Goal: Task Accomplishment & Management: Complete application form

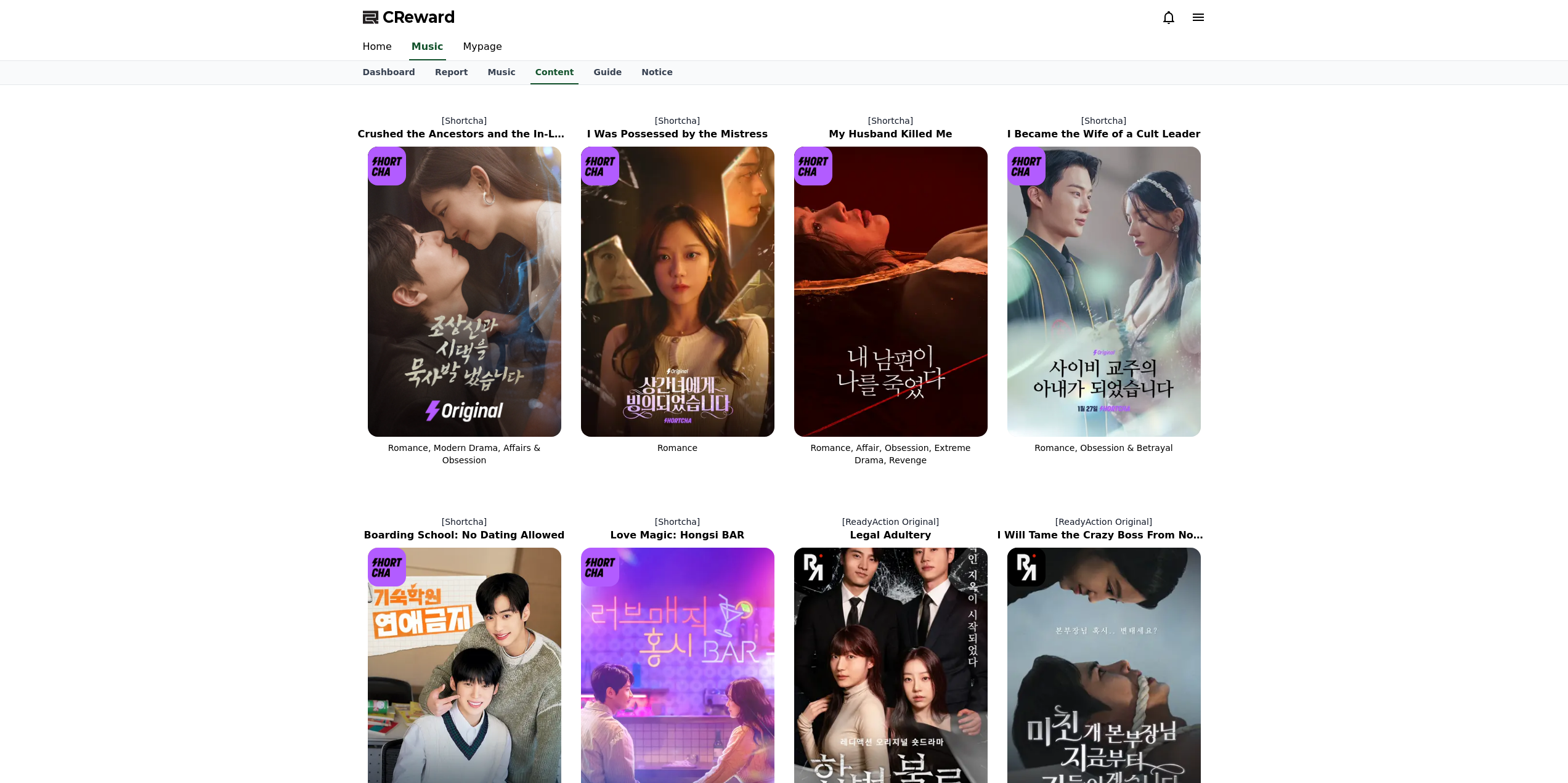
click at [412, 14] on span "CReward" at bounding box center [419, 18] width 73 height 20
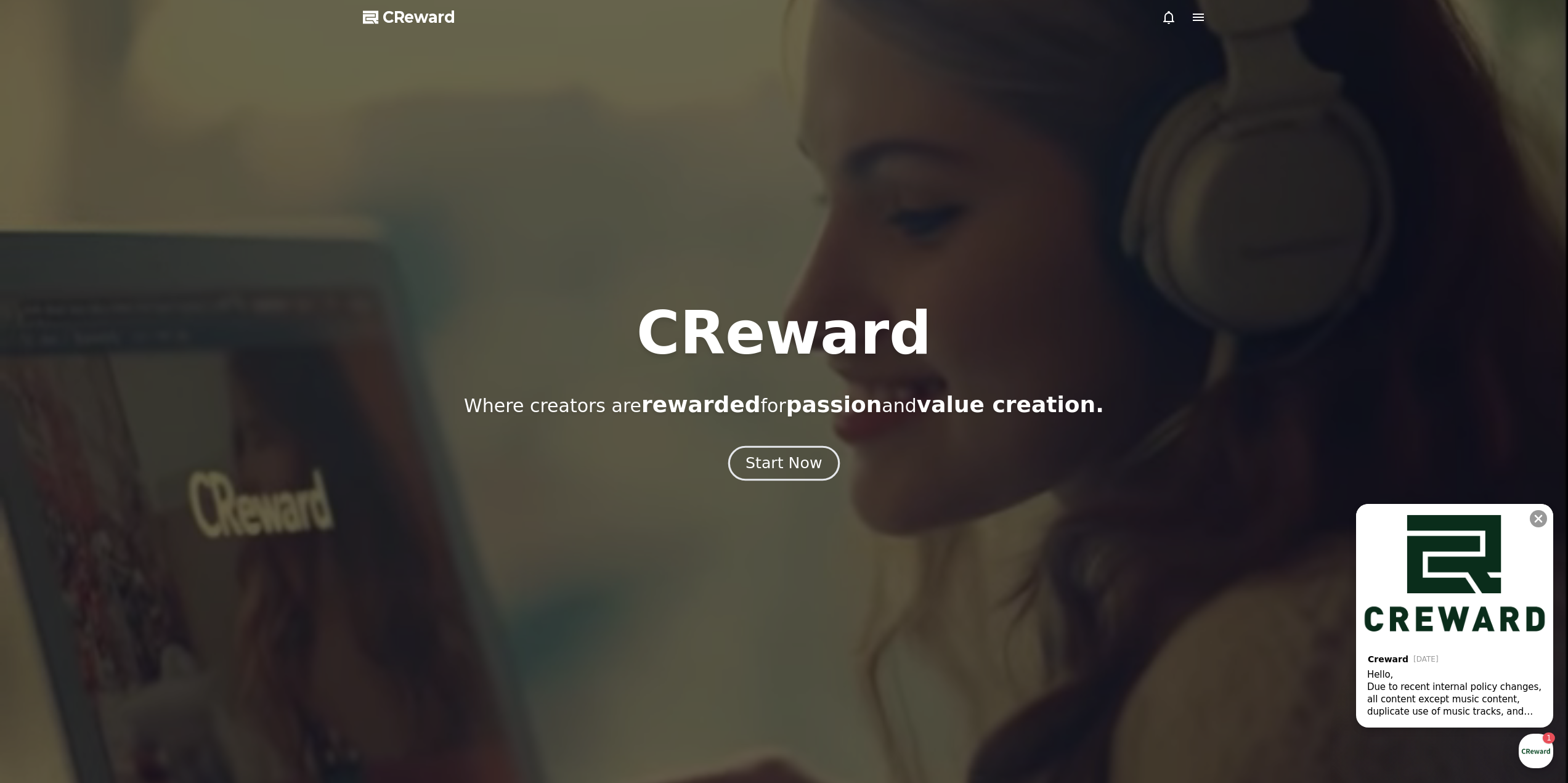
click at [806, 473] on div "Start Now" at bounding box center [783, 463] width 76 height 21
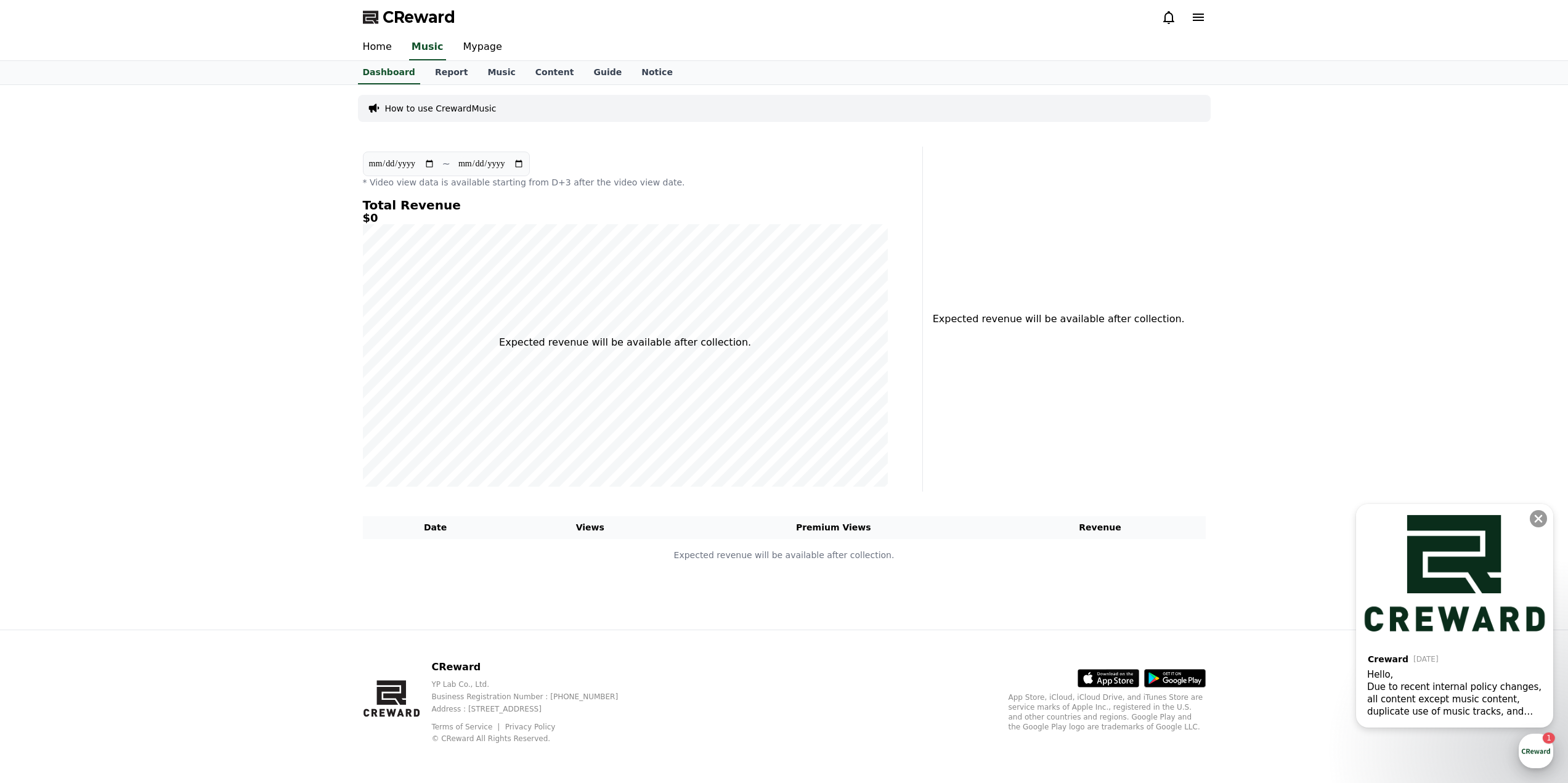
click at [1536, 743] on div "button" at bounding box center [1535, 750] width 34 height 34
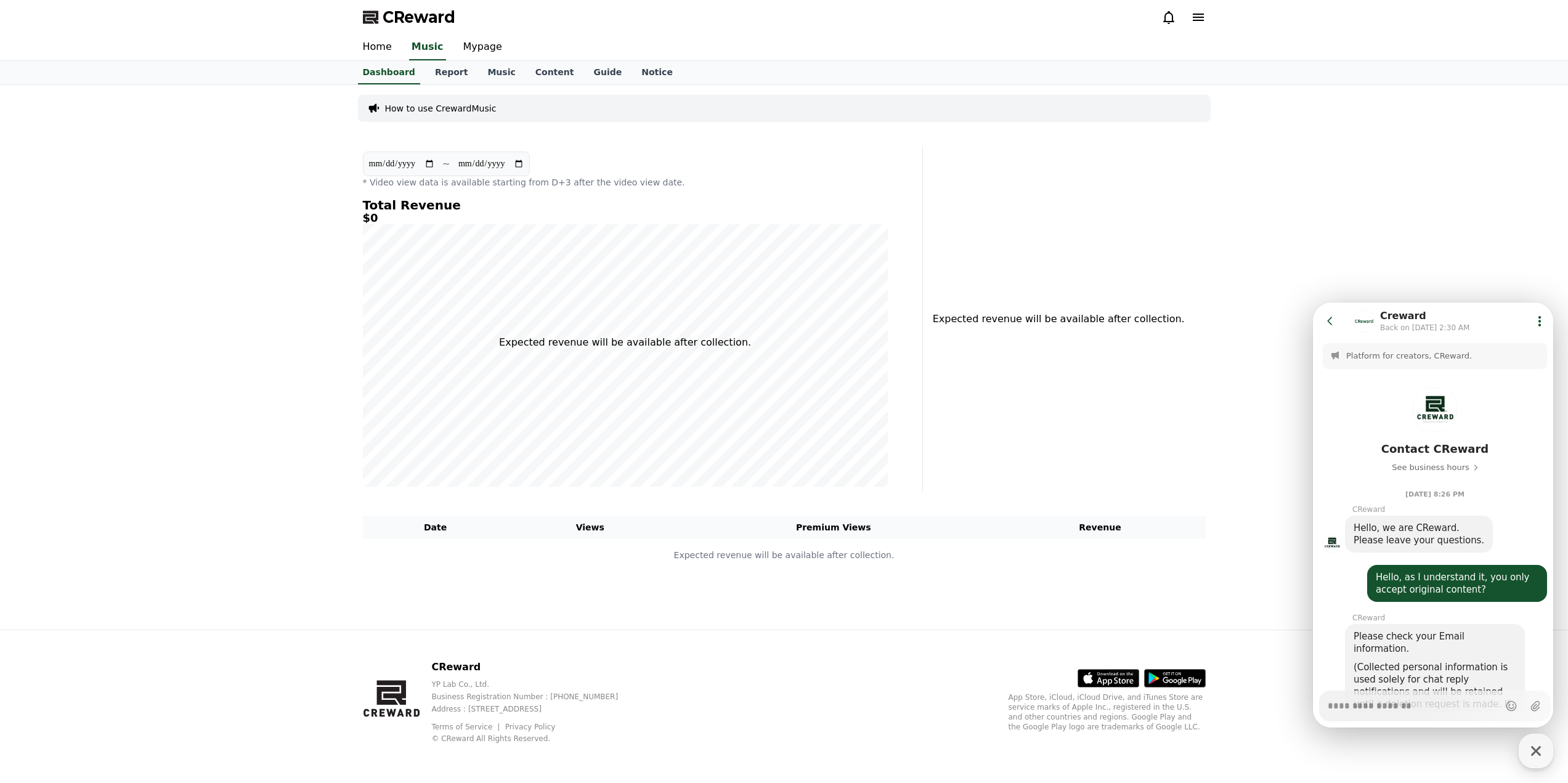
scroll to position [546, 0]
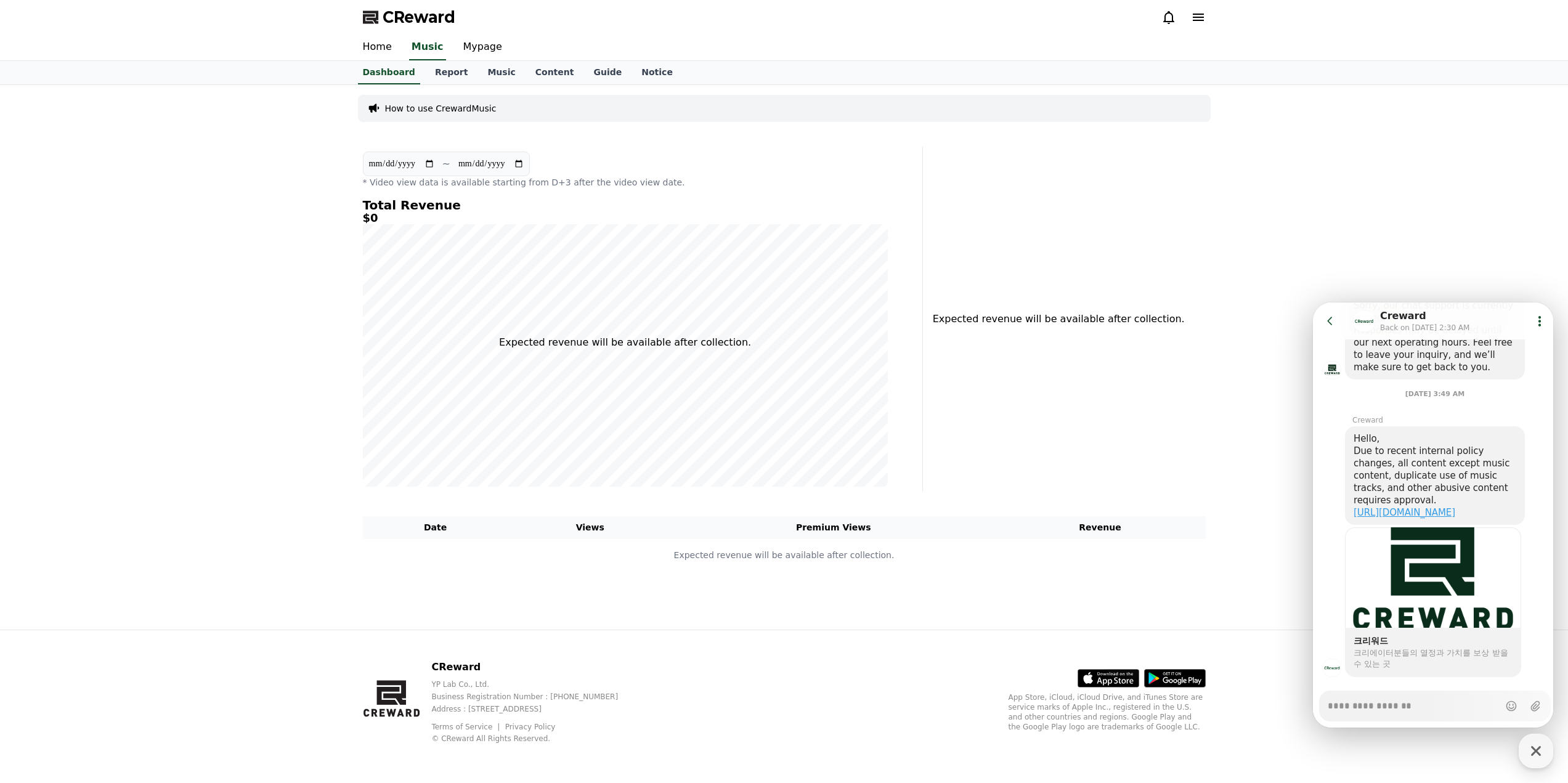
click at [1455, 507] on link "[URL][DOMAIN_NAME]" at bounding box center [1404, 513] width 102 height 11
click at [1469, 590] on div at bounding box center [1432, 577] width 176 height 100
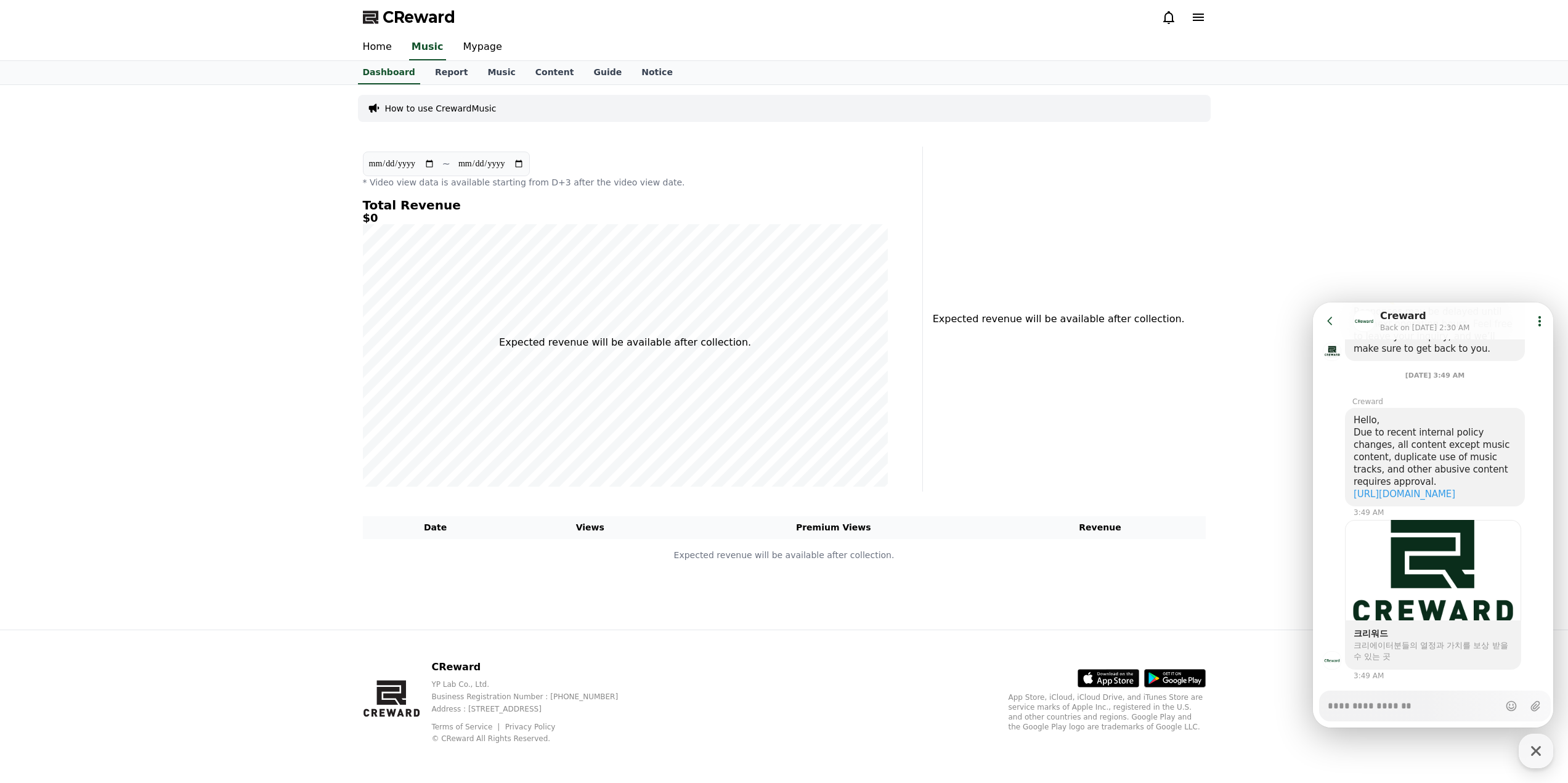
scroll to position [569, 0]
type textarea "*"
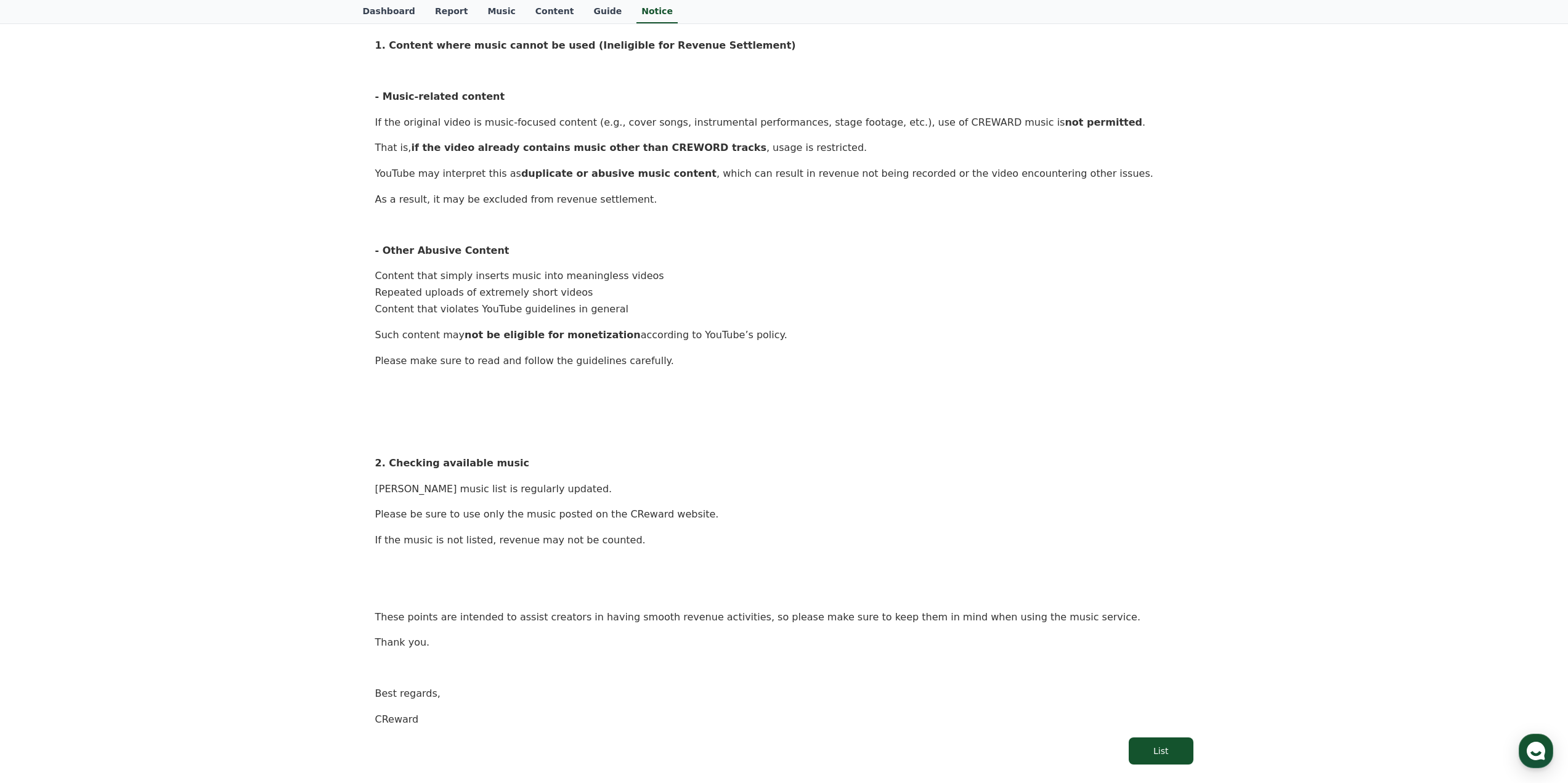
scroll to position [484, 0]
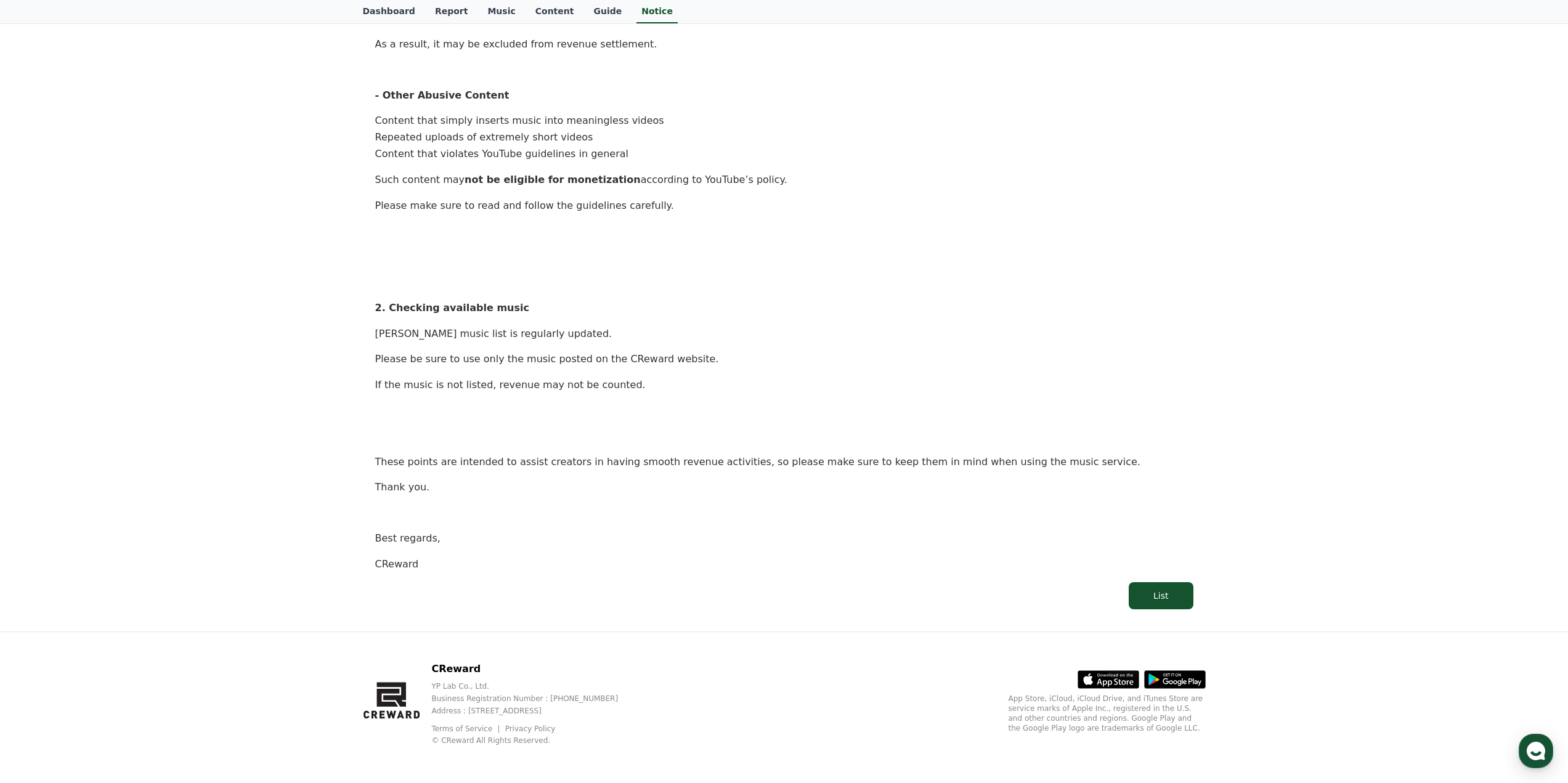
click at [1023, 606] on link "List" at bounding box center [784, 595] width 818 height 27
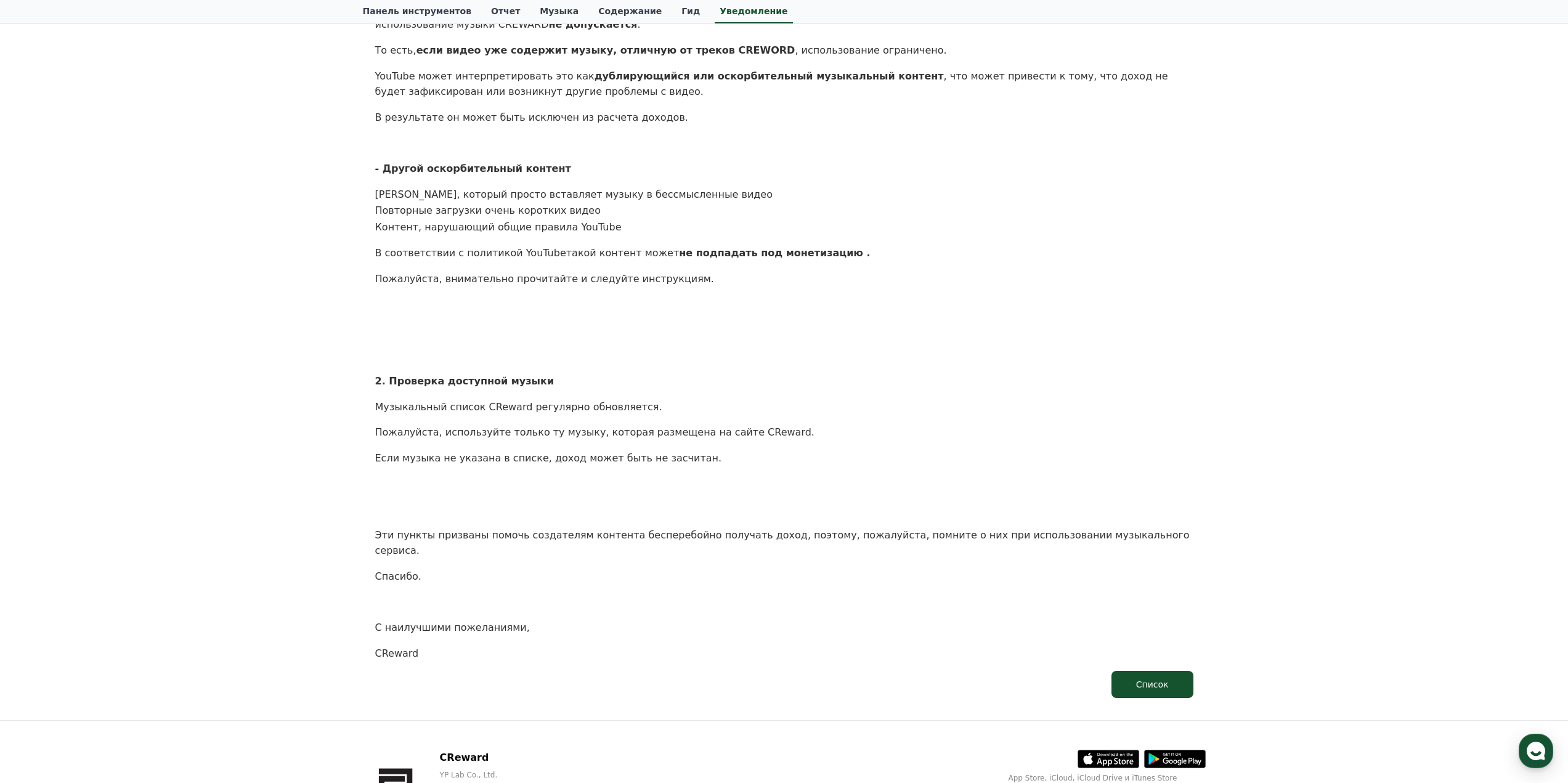
scroll to position [438, 0]
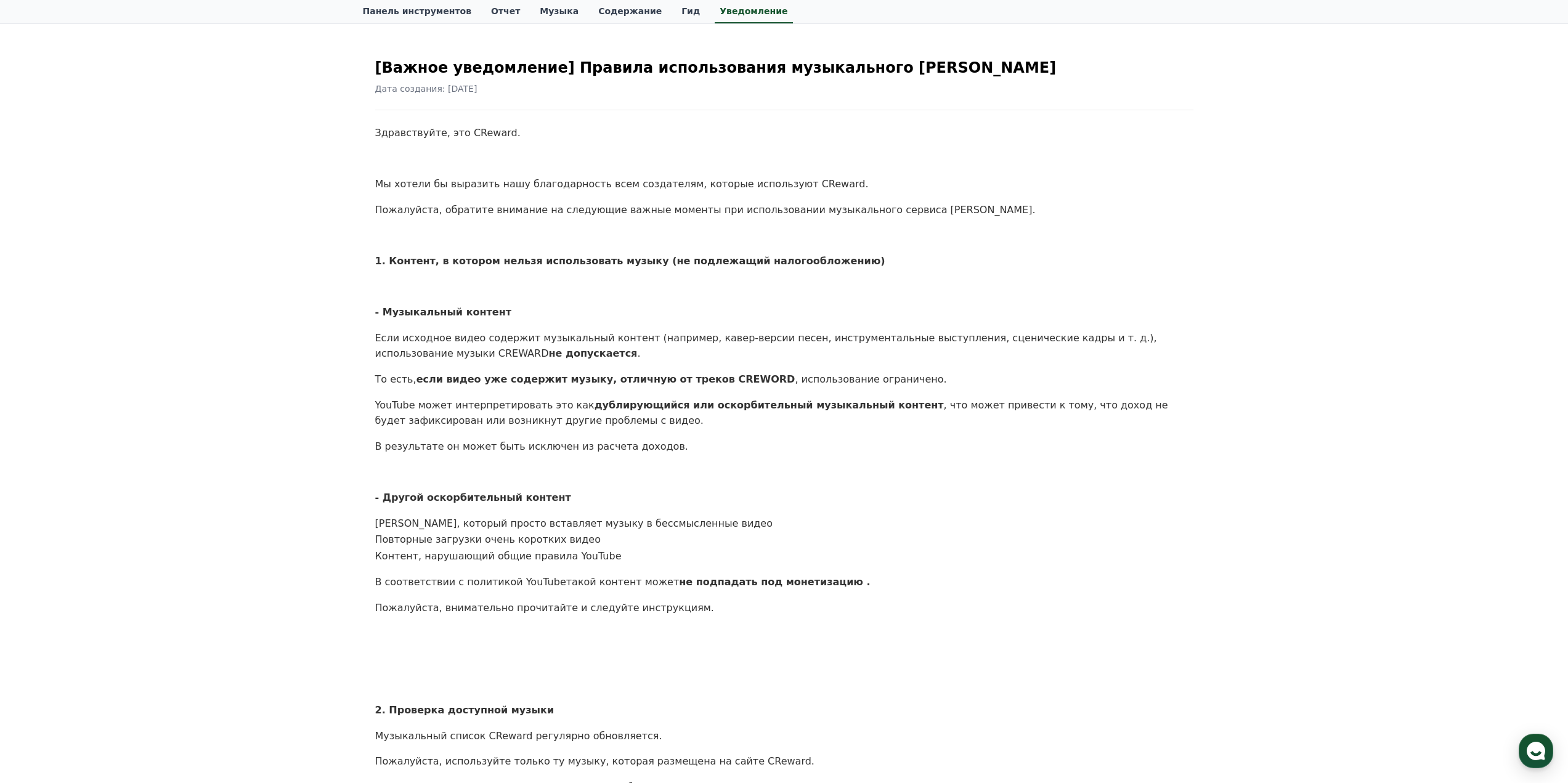
scroll to position [8, 0]
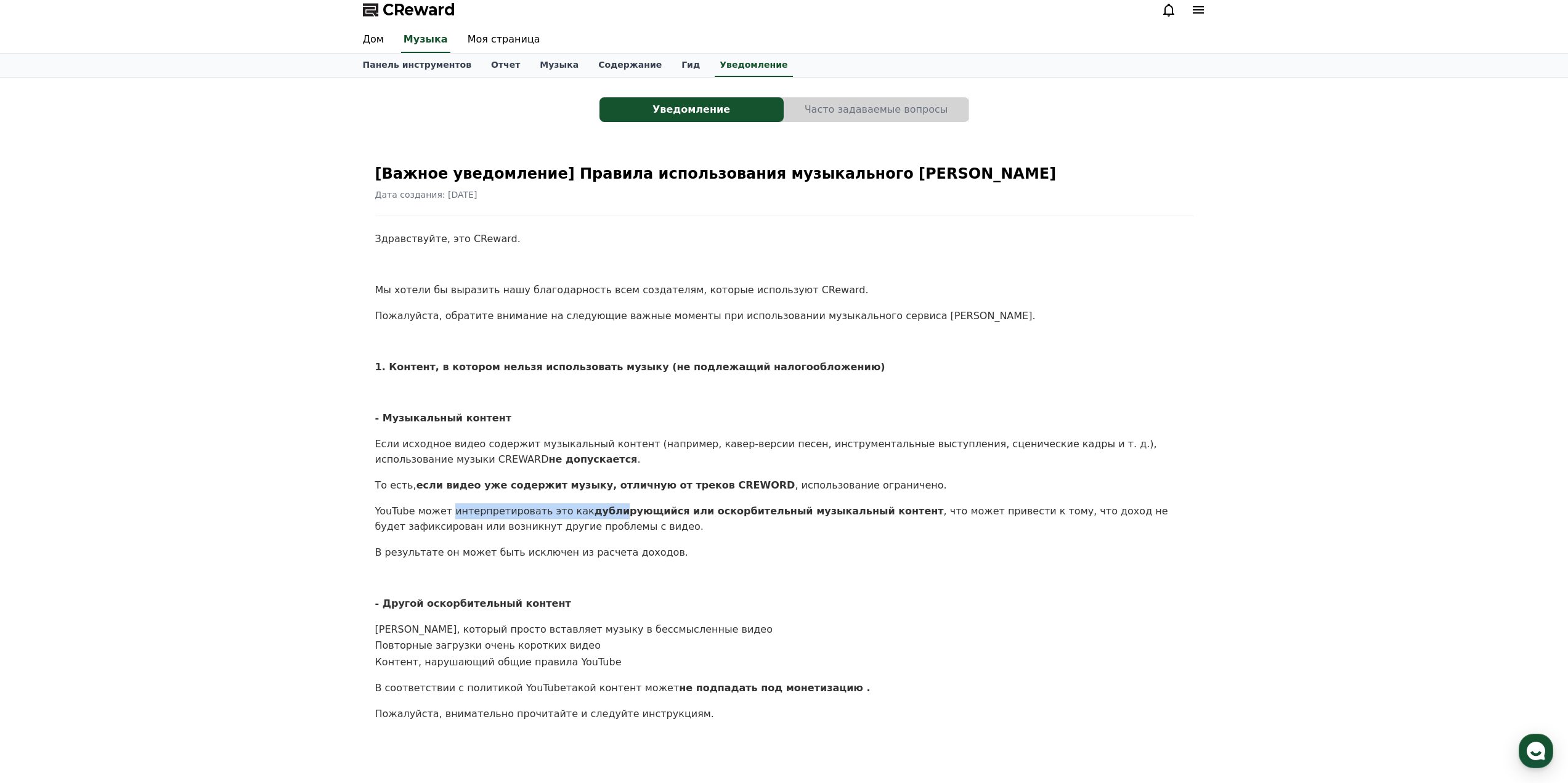
drag, startPoint x: 446, startPoint y: 513, endPoint x: 596, endPoint y: 512, distance: 150.0
click at [596, 512] on p "YouTube может интерпретировать это как дублирующийся или оскорбительный музыкал…" at bounding box center [784, 518] width 818 height 32
click at [596, 512] on font "дублирующийся или оскорбительный музыкальный контент" at bounding box center [769, 511] width 350 height 12
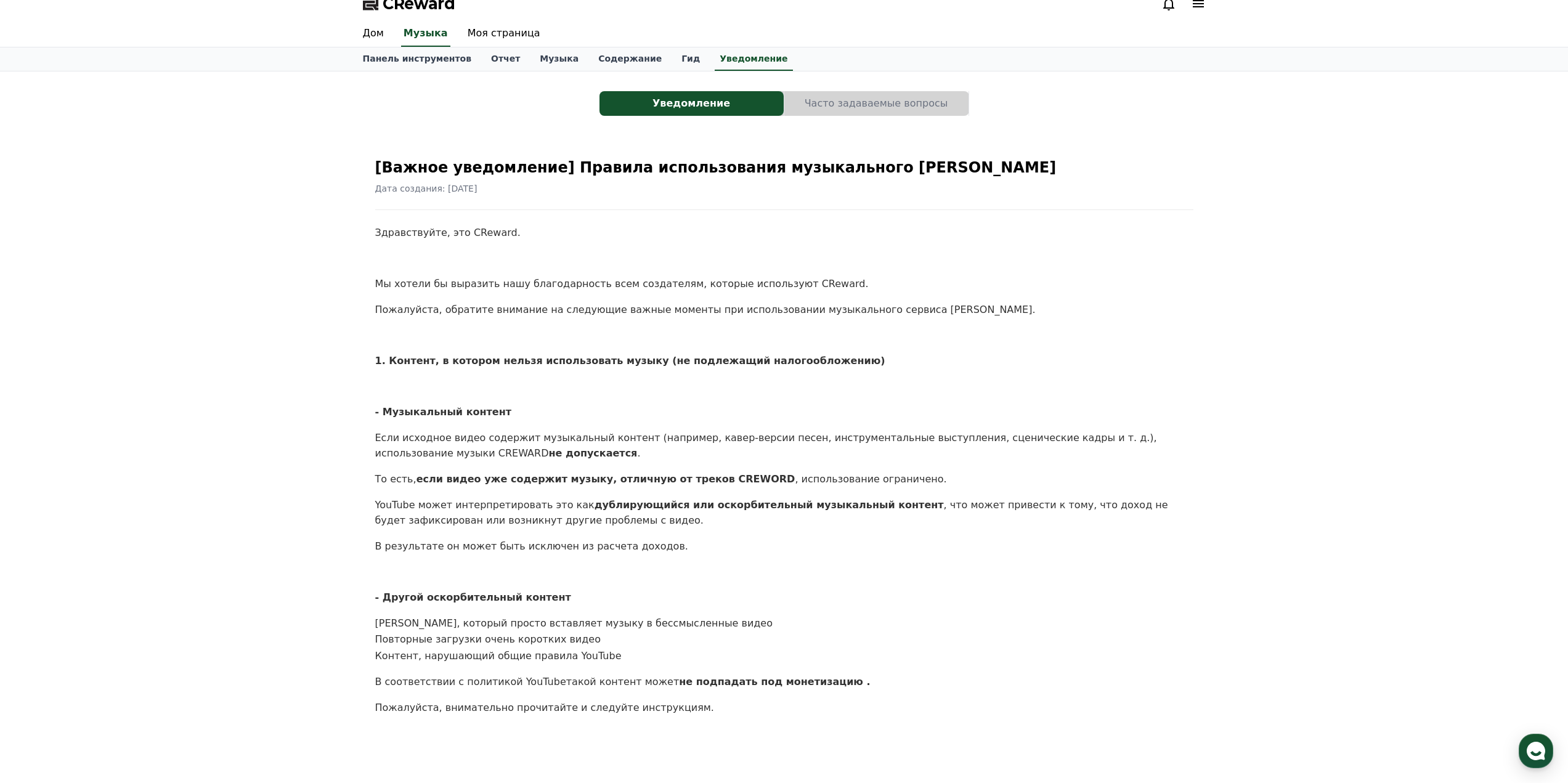
scroll to position [0, 0]
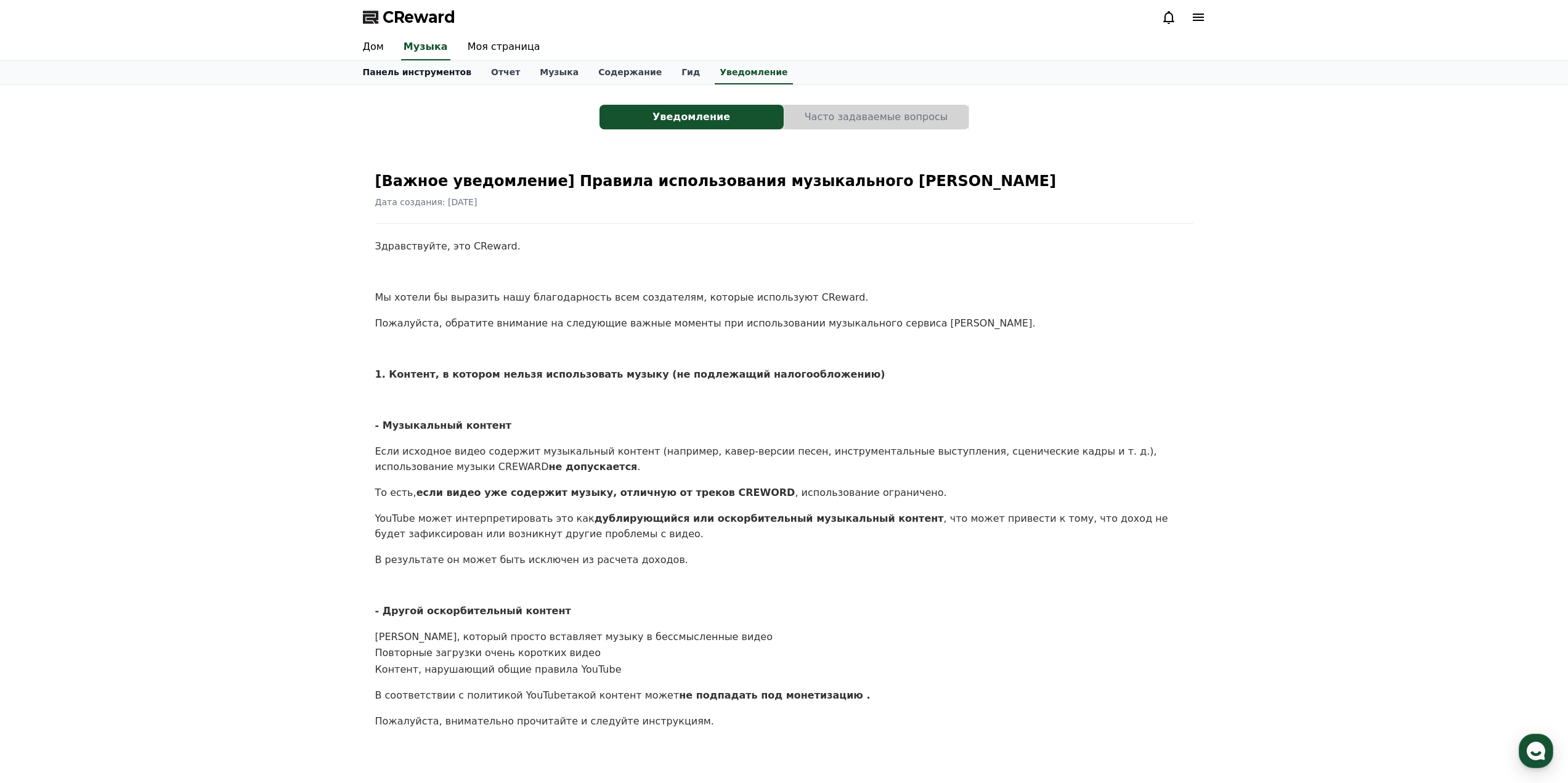
click at [411, 71] on font "Панель инструментов" at bounding box center [418, 72] width 109 height 10
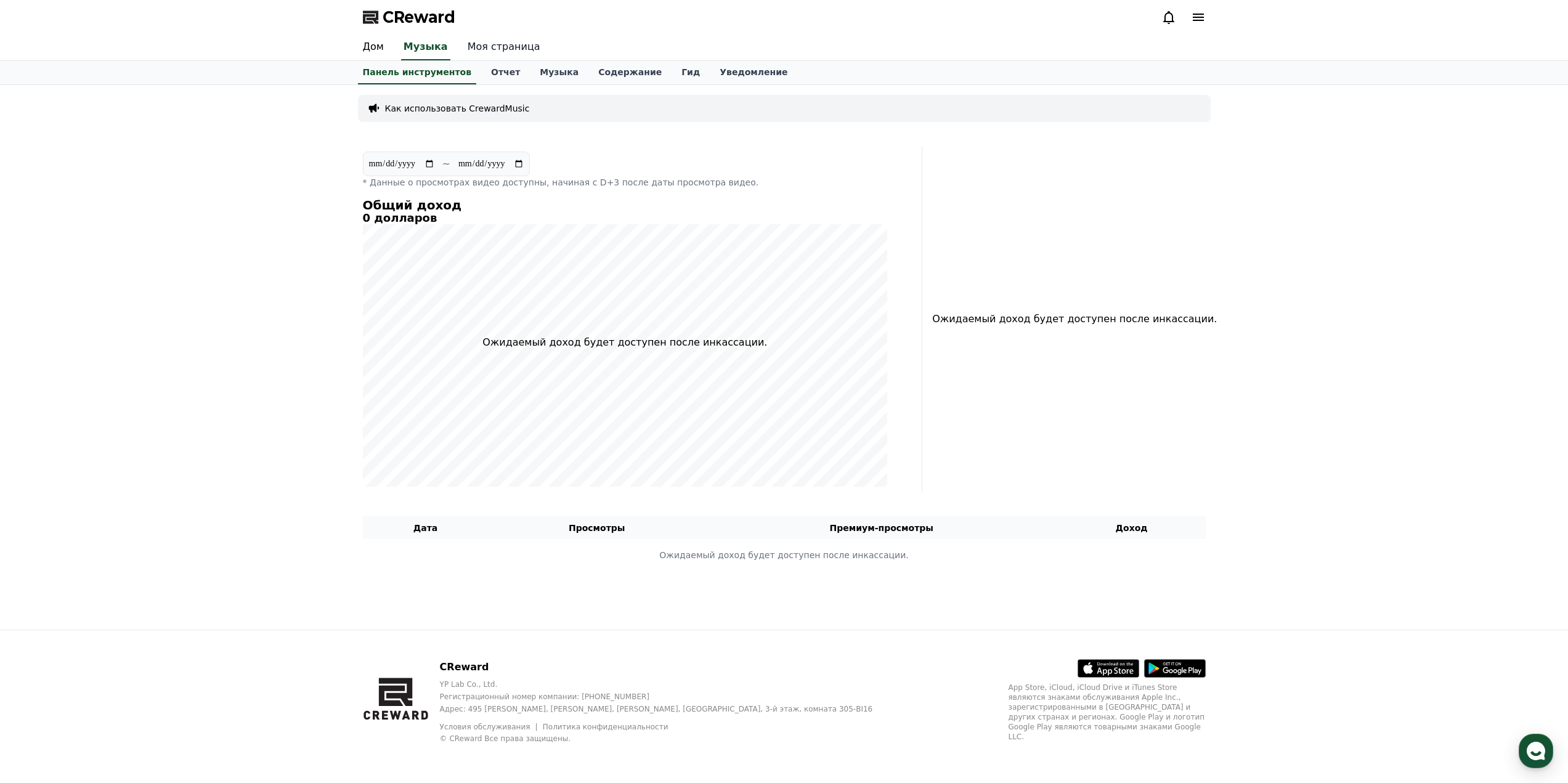
click at [497, 47] on font "Моя страница" at bounding box center [504, 46] width 73 height 12
select select "**********"
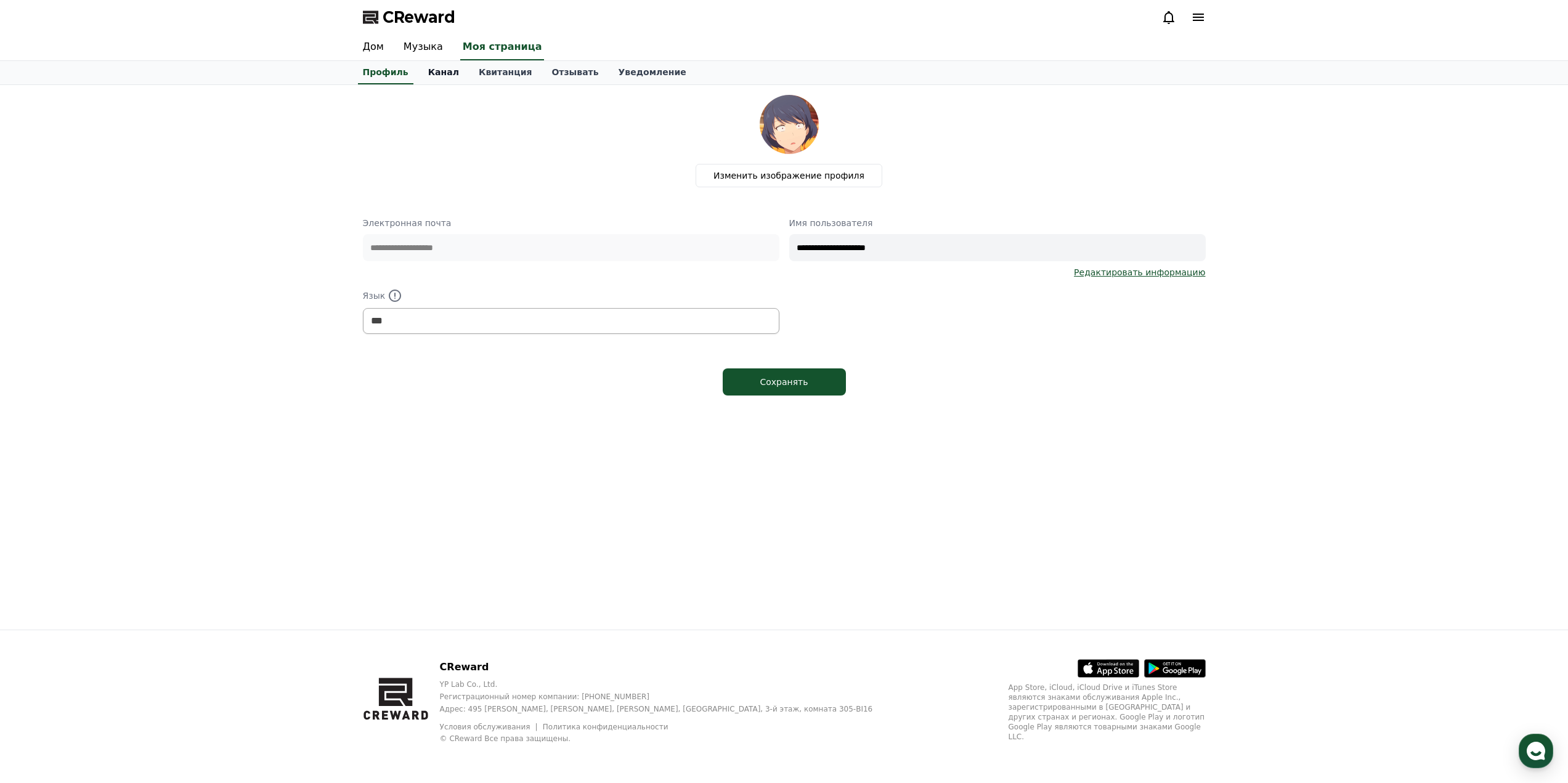
click at [441, 74] on font "Канал" at bounding box center [443, 72] width 31 height 10
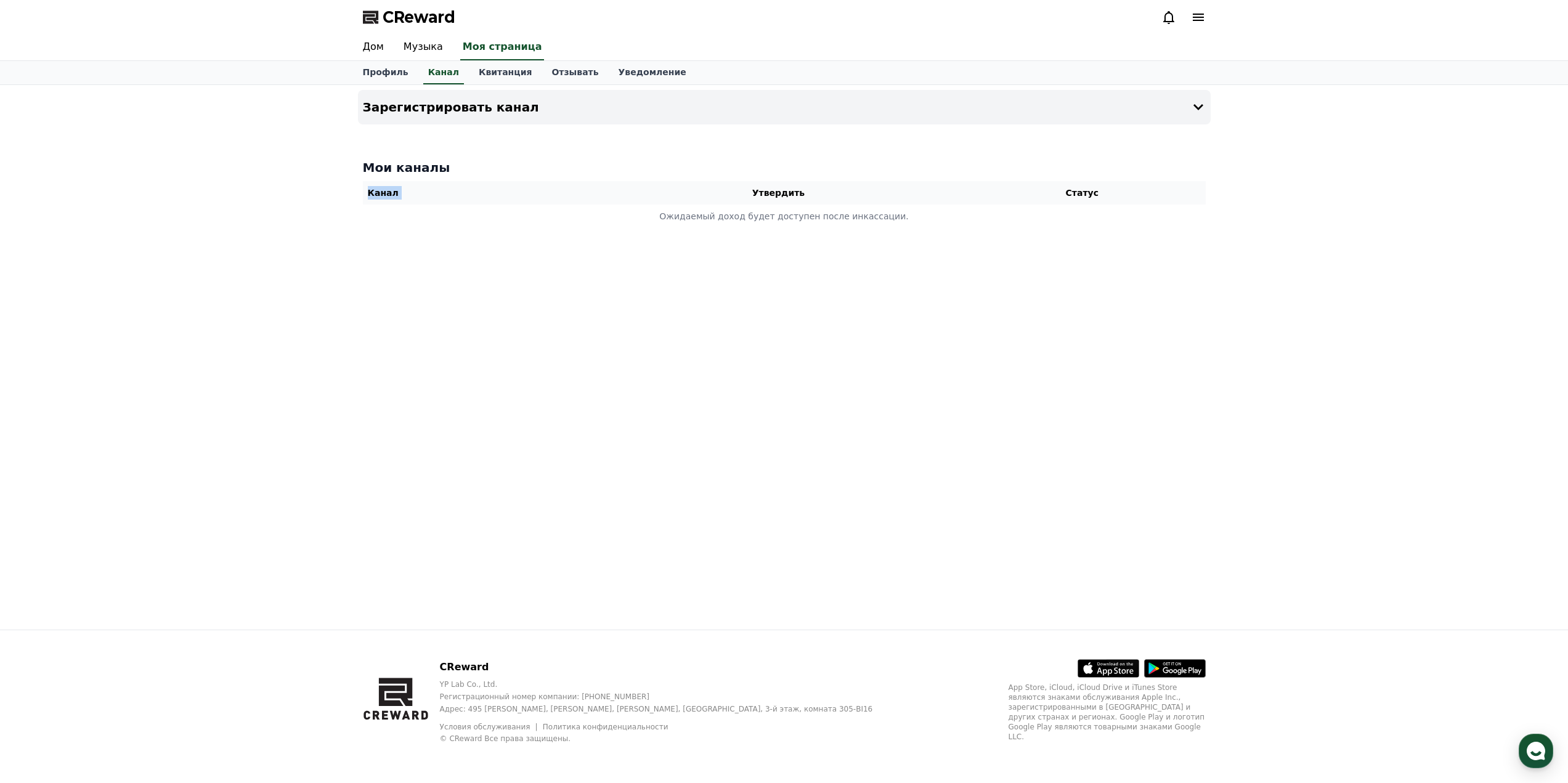
drag, startPoint x: 752, startPoint y: 196, endPoint x: 885, endPoint y: 232, distance: 137.8
click at [885, 232] on div "Мои каналы Канал Утвердить Статус Ожидаемый доход будет доступен после инкассац…" at bounding box center [784, 193] width 853 height 79
click at [1176, 108] on button "Зарегистрировать канал" at bounding box center [784, 106] width 853 height 34
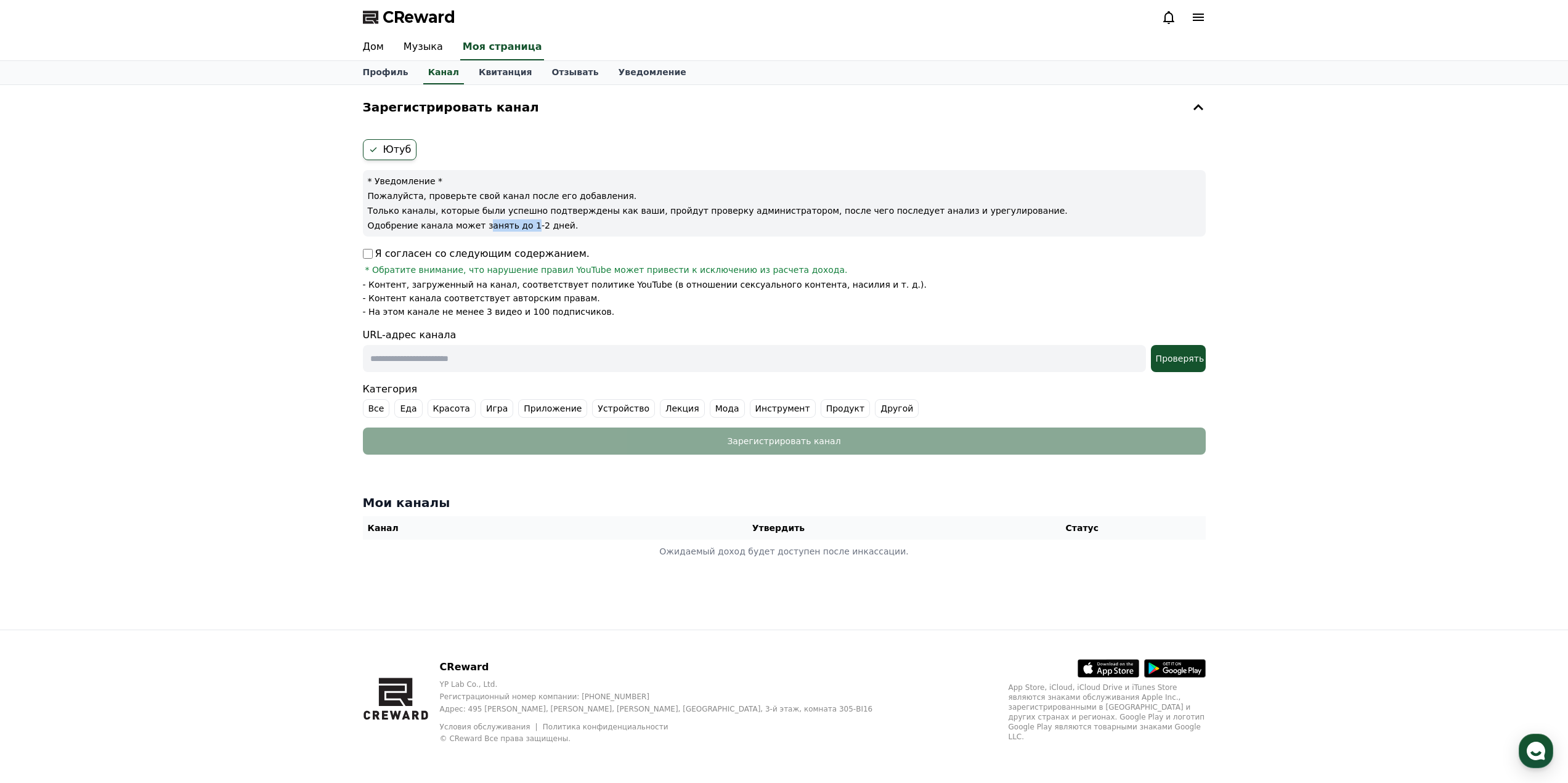
drag, startPoint x: 478, startPoint y: 226, endPoint x: 516, endPoint y: 228, distance: 38.1
click at [516, 228] on font "Одобрение канала может занять до 1-2 дней." at bounding box center [473, 226] width 211 height 10
drag, startPoint x: 474, startPoint y: 314, endPoint x: 563, endPoint y: 309, distance: 89.1
click at [563, 309] on font "- На этом канале не менее 3 видео и 100 подписчиков." at bounding box center [489, 312] width 252 height 10
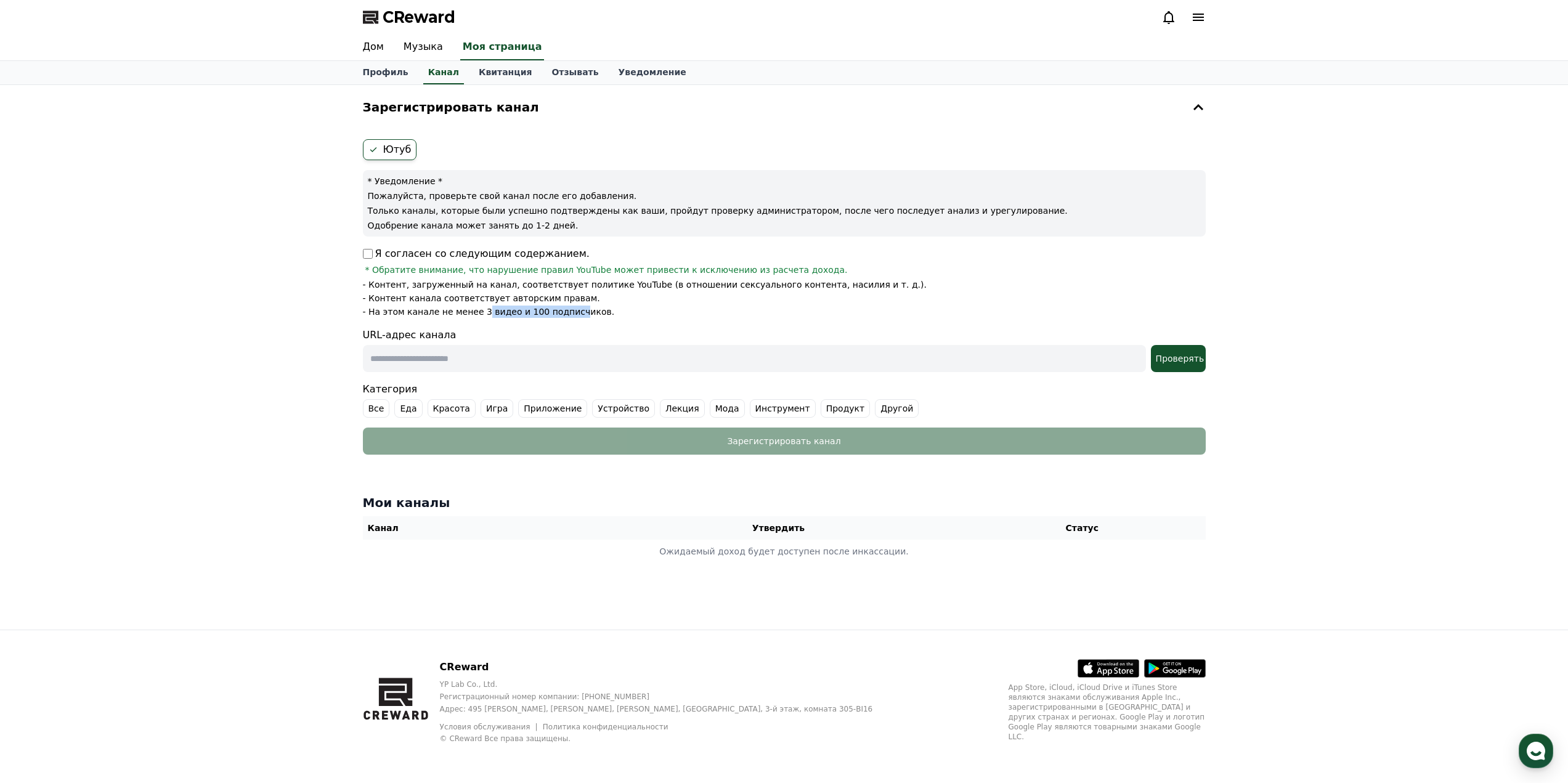
click at [563, 309] on font "- На этом канале не менее 3 видео и 100 подписчиков." at bounding box center [489, 312] width 252 height 10
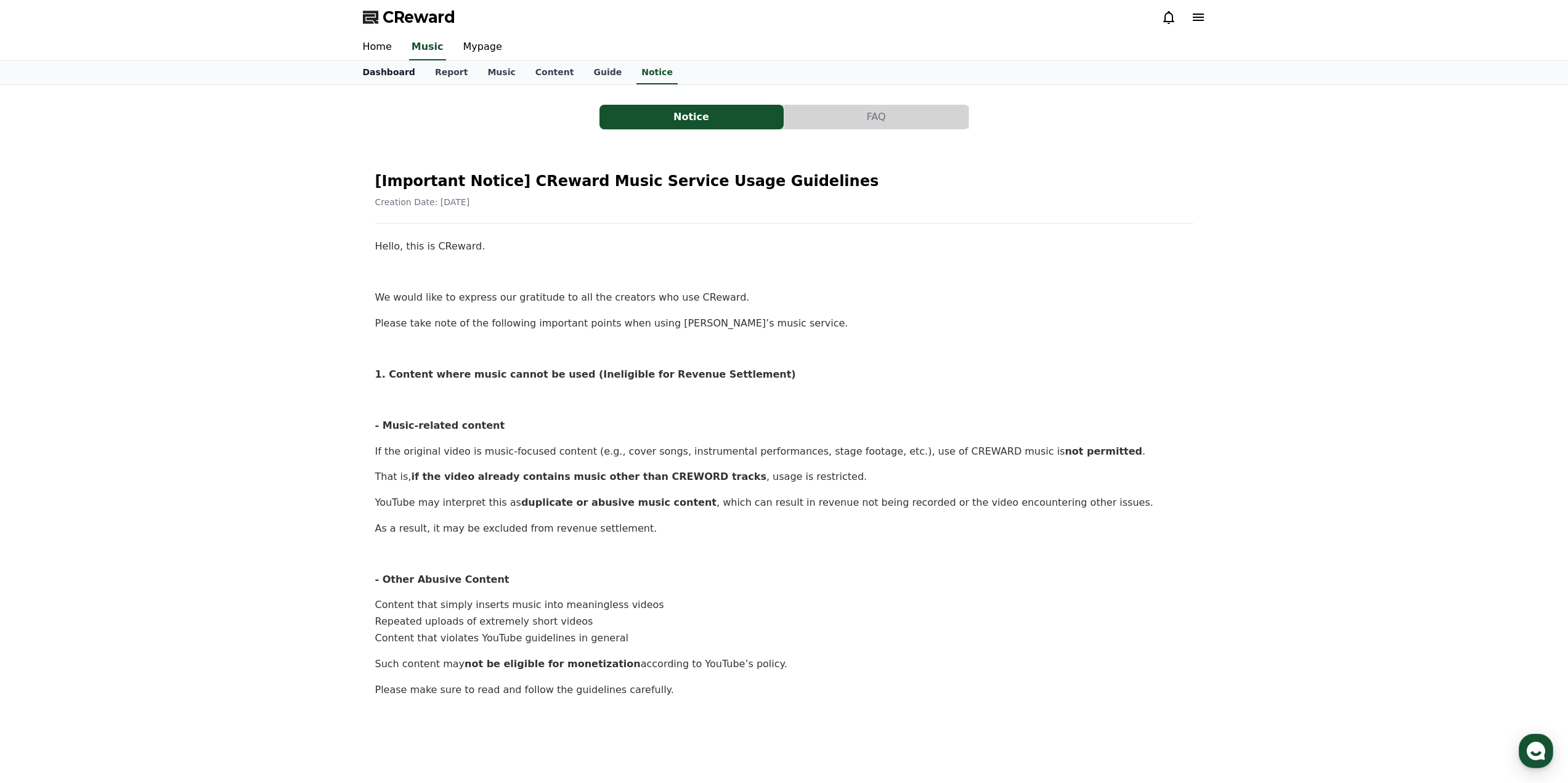
click at [392, 74] on link "Dashboard" at bounding box center [389, 72] width 72 height 23
